Goal: Information Seeking & Learning: Compare options

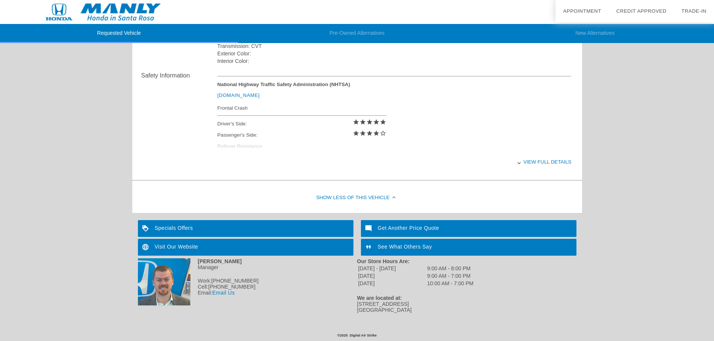
click at [395, 228] on div "Get Another Price Quote" at bounding box center [468, 228] width 215 height 17
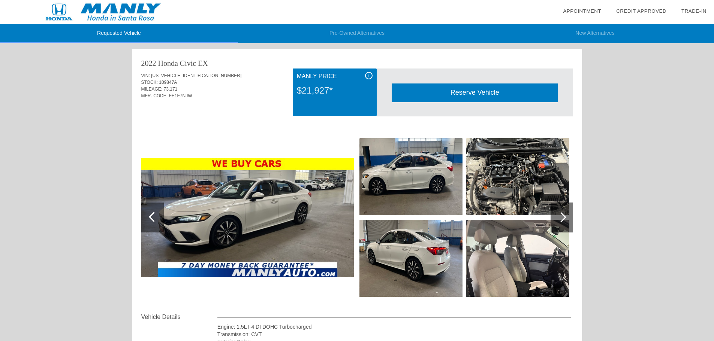
click at [592, 11] on link "Appointment" at bounding box center [582, 11] width 38 height 6
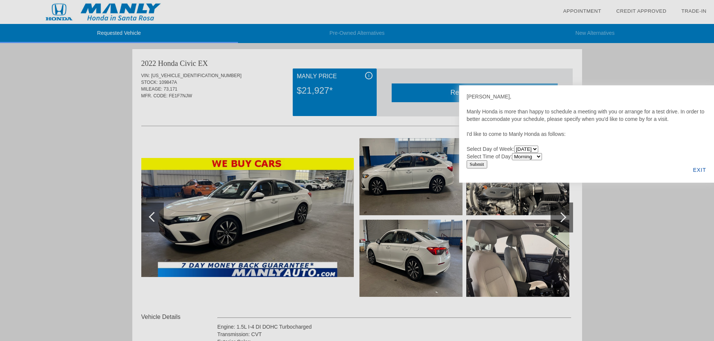
click at [702, 172] on div "EXIT" at bounding box center [699, 169] width 29 height 25
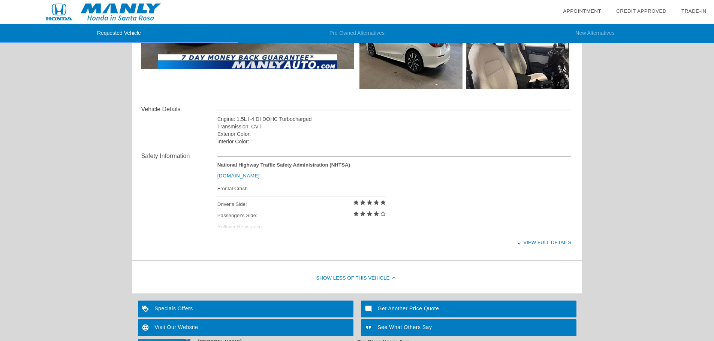
scroll to position [225, 0]
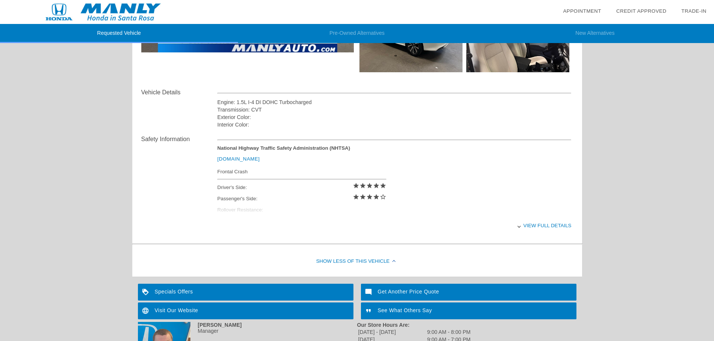
click at [522, 225] on div "View full details" at bounding box center [394, 226] width 354 height 18
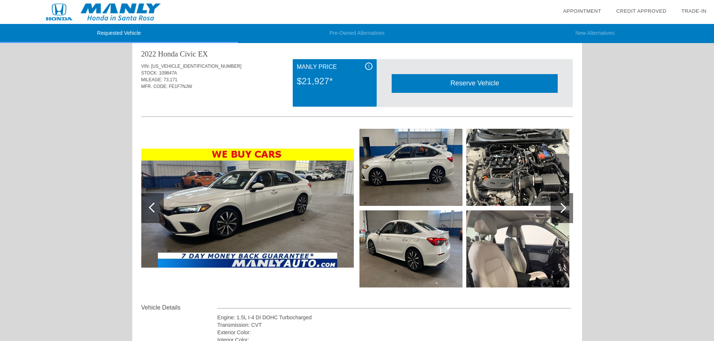
scroll to position [0, 0]
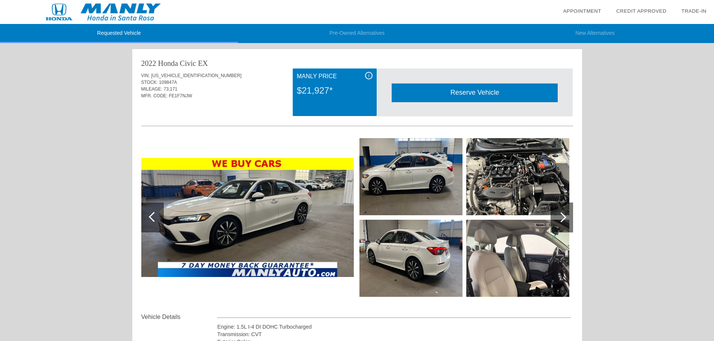
click at [342, 27] on li "Pre-Owned Alternatives" at bounding box center [357, 33] width 238 height 19
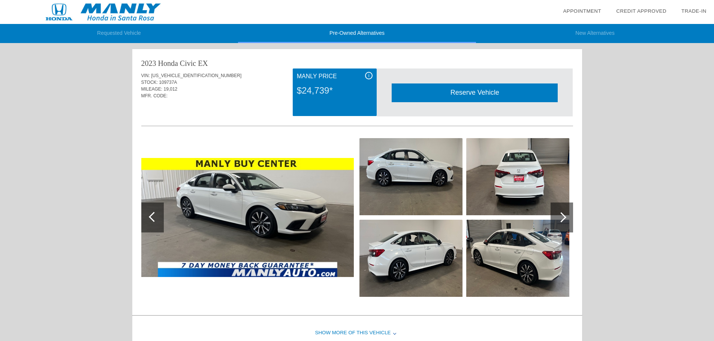
click at [590, 31] on li "New Alternatives" at bounding box center [595, 33] width 238 height 19
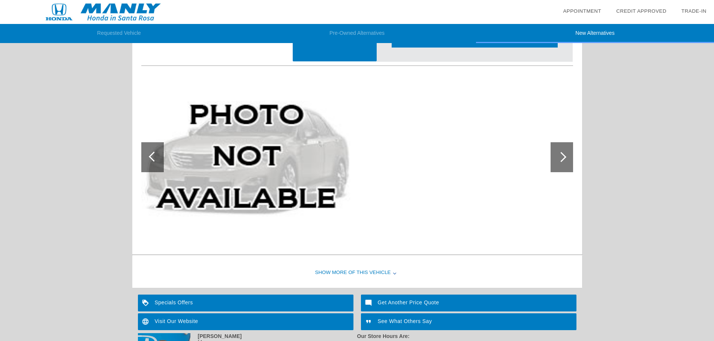
scroll to position [828, 0]
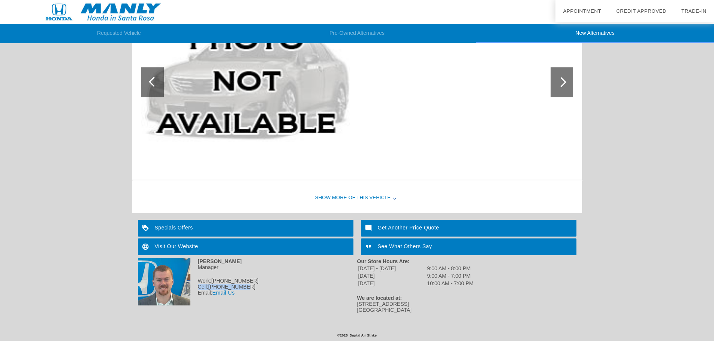
drag, startPoint x: 249, startPoint y: 287, endPoint x: 241, endPoint y: 286, distance: 8.0
click at [198, 288] on div "Cell: [PHONE_NUMBER] [PHONE_NUMBER]" at bounding box center [247, 287] width 219 height 6
click at [261, 282] on div "Work: [PHONE_NUMBER] [PHONE_NUMBER]" at bounding box center [247, 281] width 219 height 6
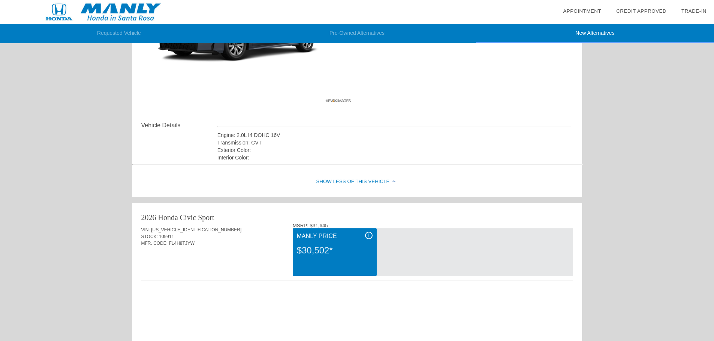
scroll to position [191, 0]
